Goal: Task Accomplishment & Management: Complete application form

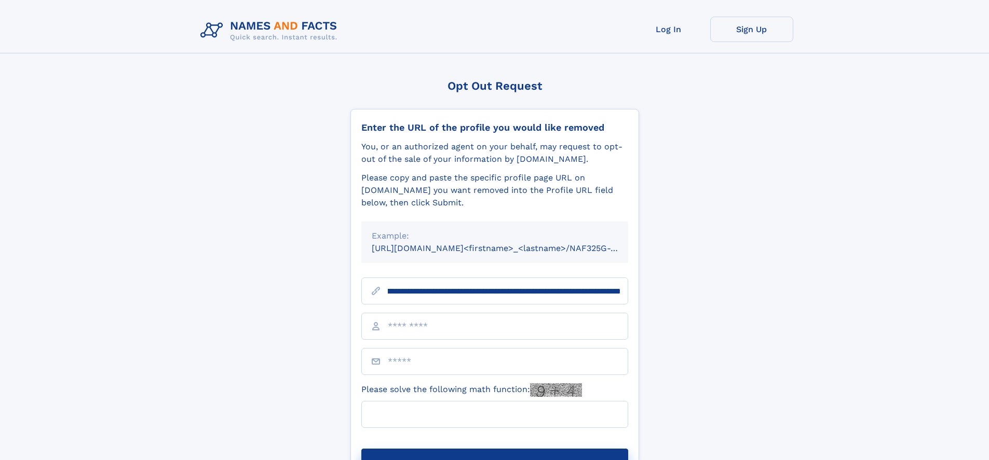
scroll to position [0, 117]
type input "**********"
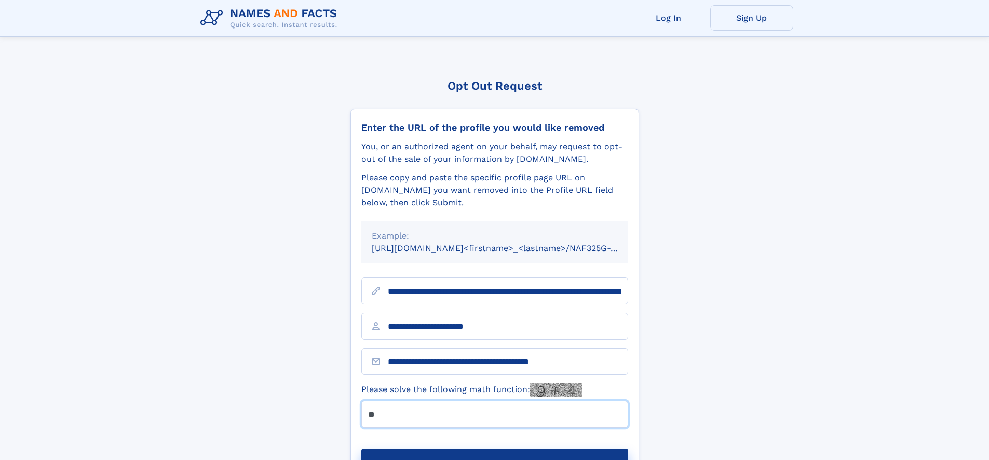
type input "**"
click at [494, 449] on button "Submit Opt Out Request" at bounding box center [494, 465] width 267 height 33
